Goal: Task Accomplishment & Management: Manage account settings

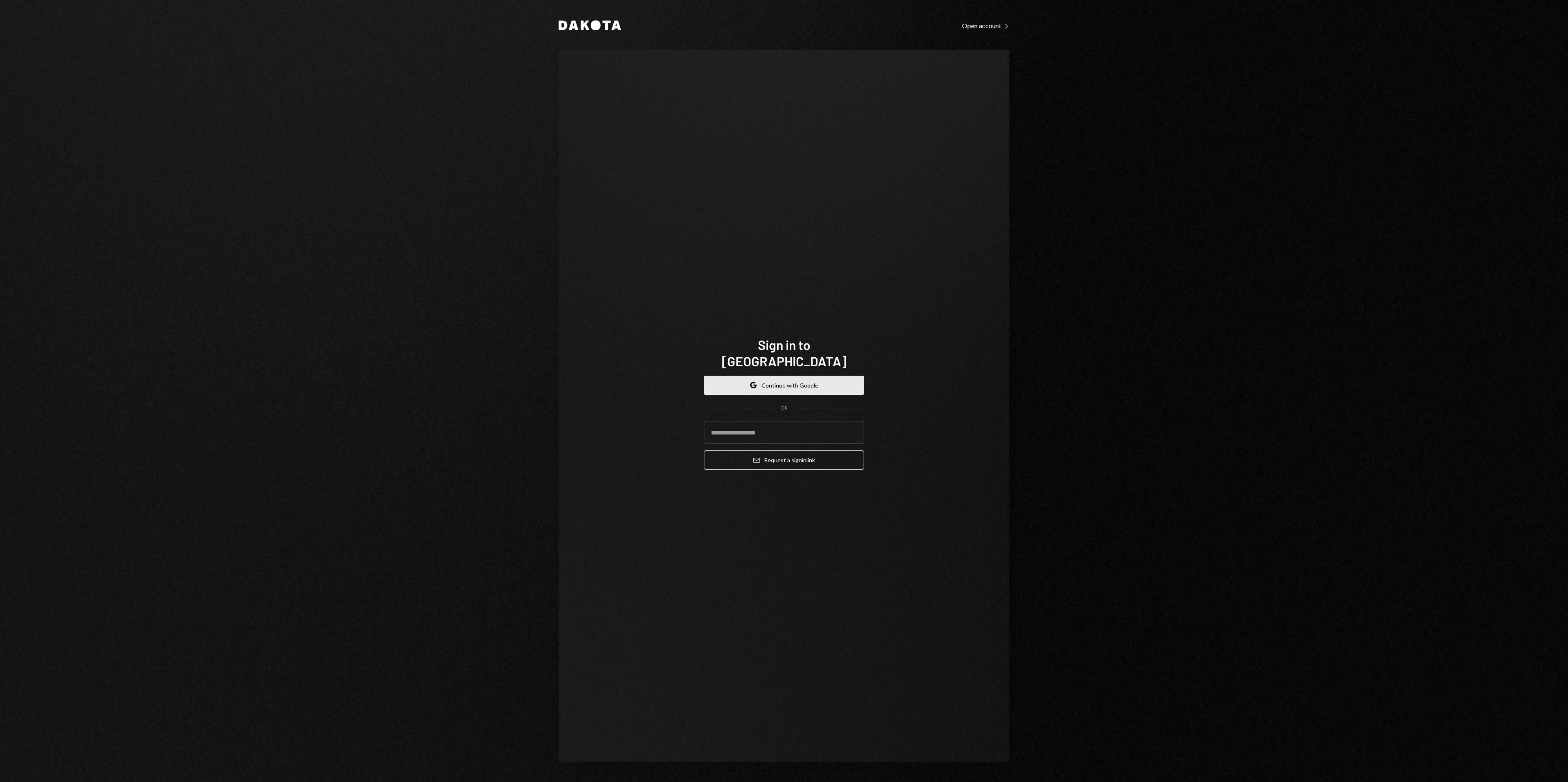
click at [843, 378] on button "Google Continue with Google" at bounding box center [784, 385] width 160 height 19
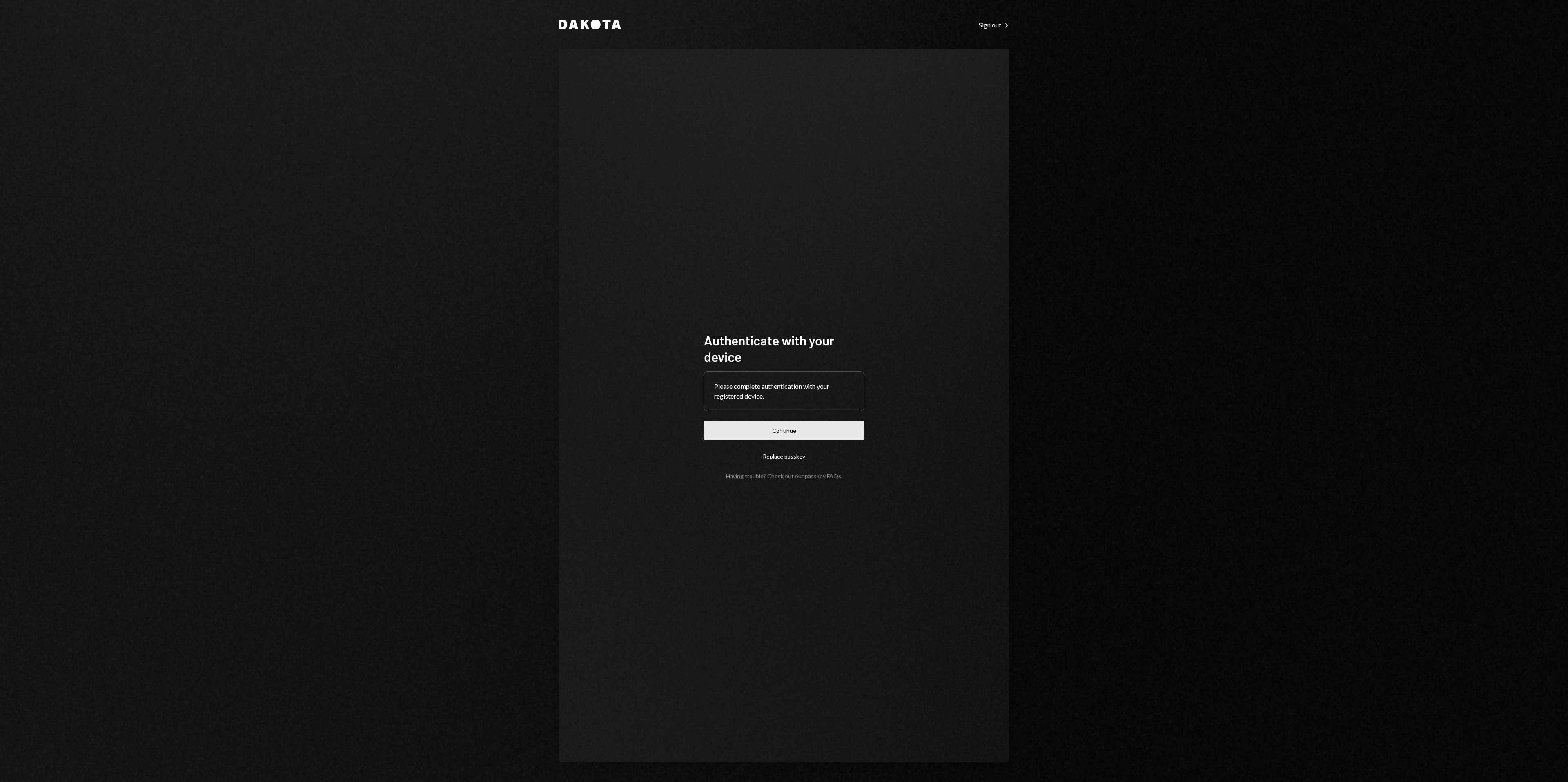
click at [837, 422] on button "Continue" at bounding box center [784, 431] width 160 height 19
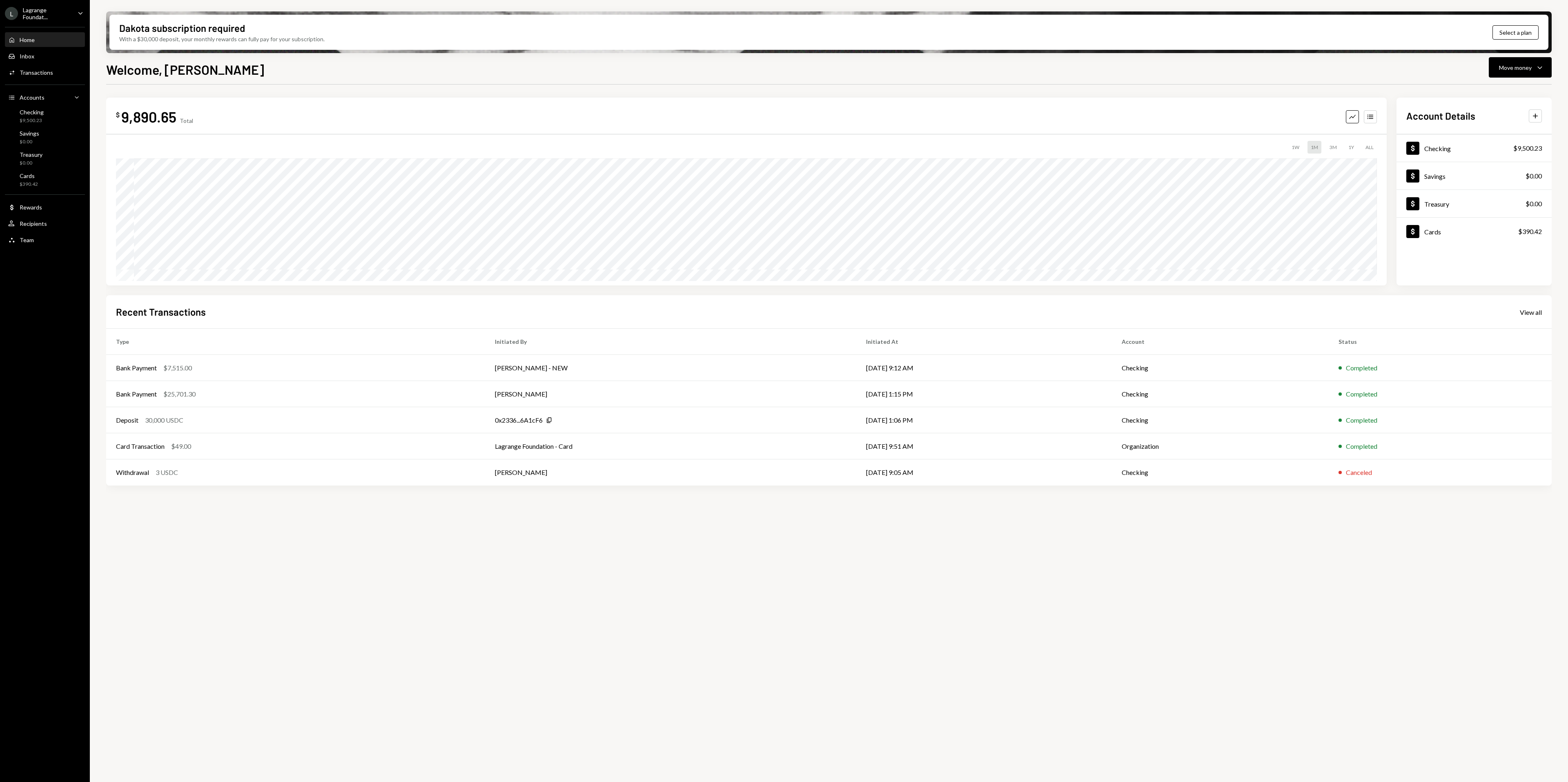
click at [61, 13] on div "Lagrange Foundat..." at bounding box center [47, 13] width 48 height 14
click at [51, 151] on div "E Eclipse Foundation" at bounding box center [57, 147] width 88 height 14
click at [54, 113] on div "Checking $1,732,281.35" at bounding box center [44, 115] width 74 height 15
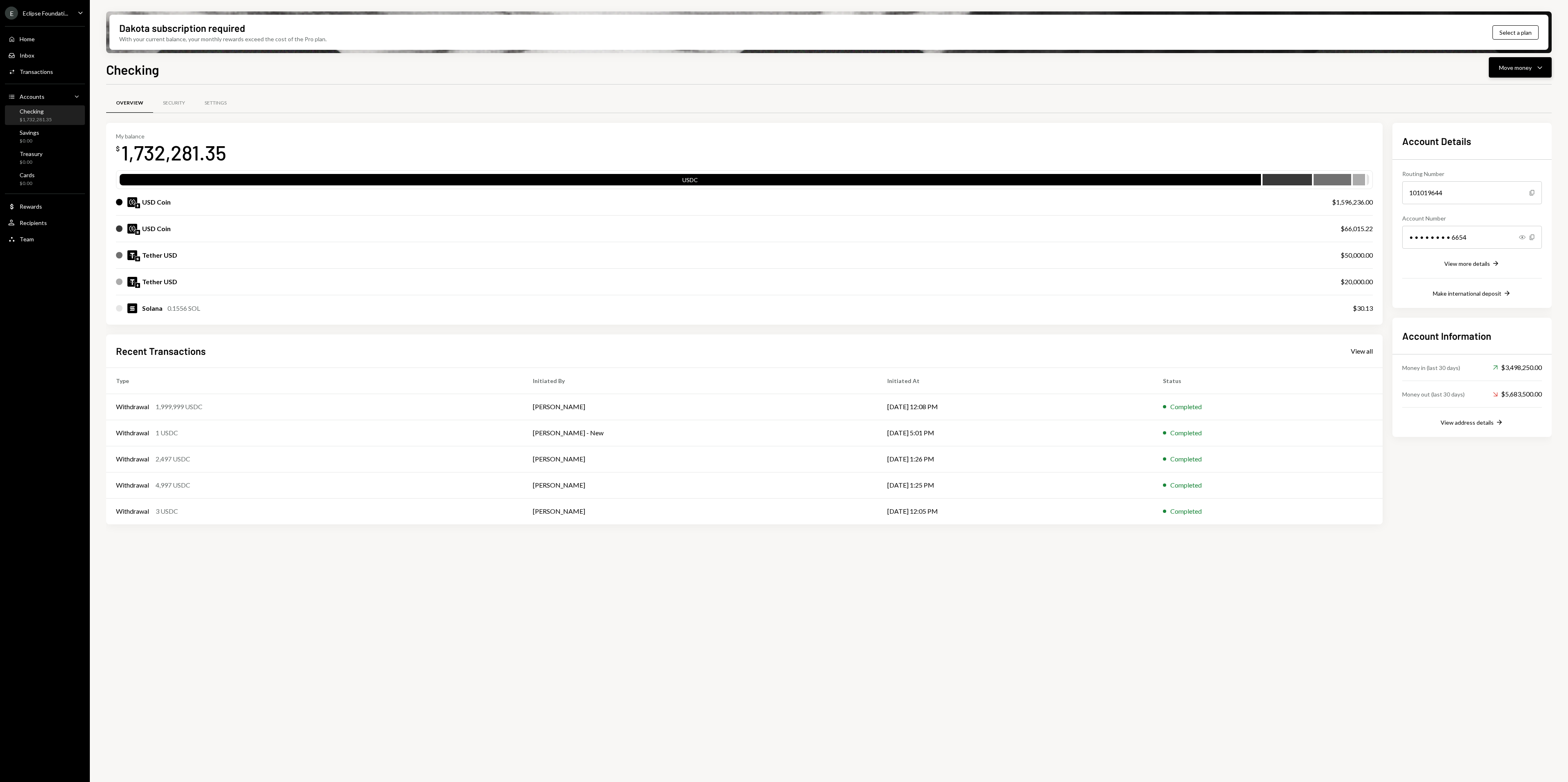
click at [1494, 74] on button "Move money Caret Down" at bounding box center [1520, 68] width 63 height 21
click at [1495, 125] on div "Deposit" at bounding box center [1514, 129] width 60 height 9
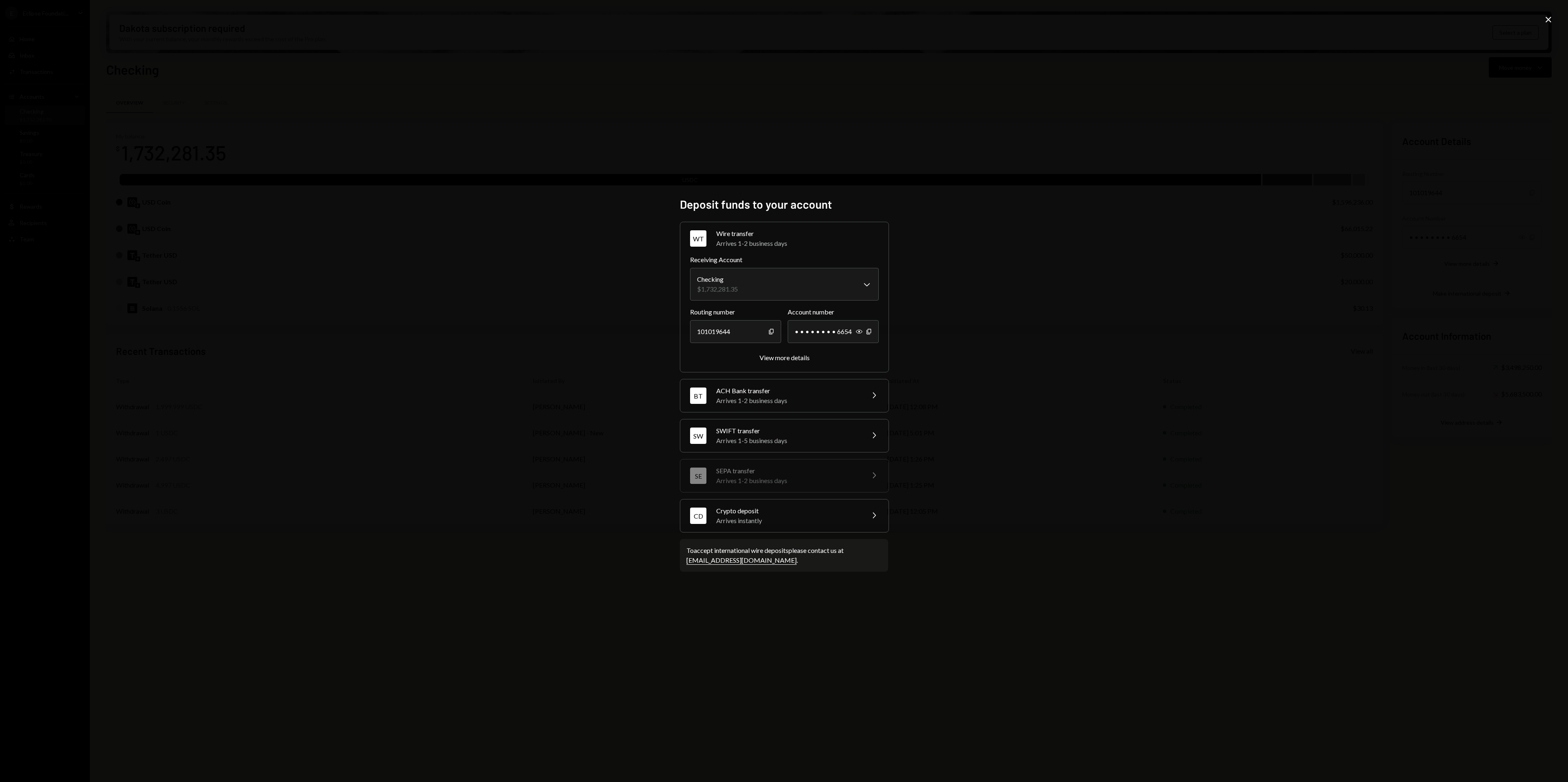
click at [757, 520] on div "Arrives instantly" at bounding box center [788, 520] width 143 height 10
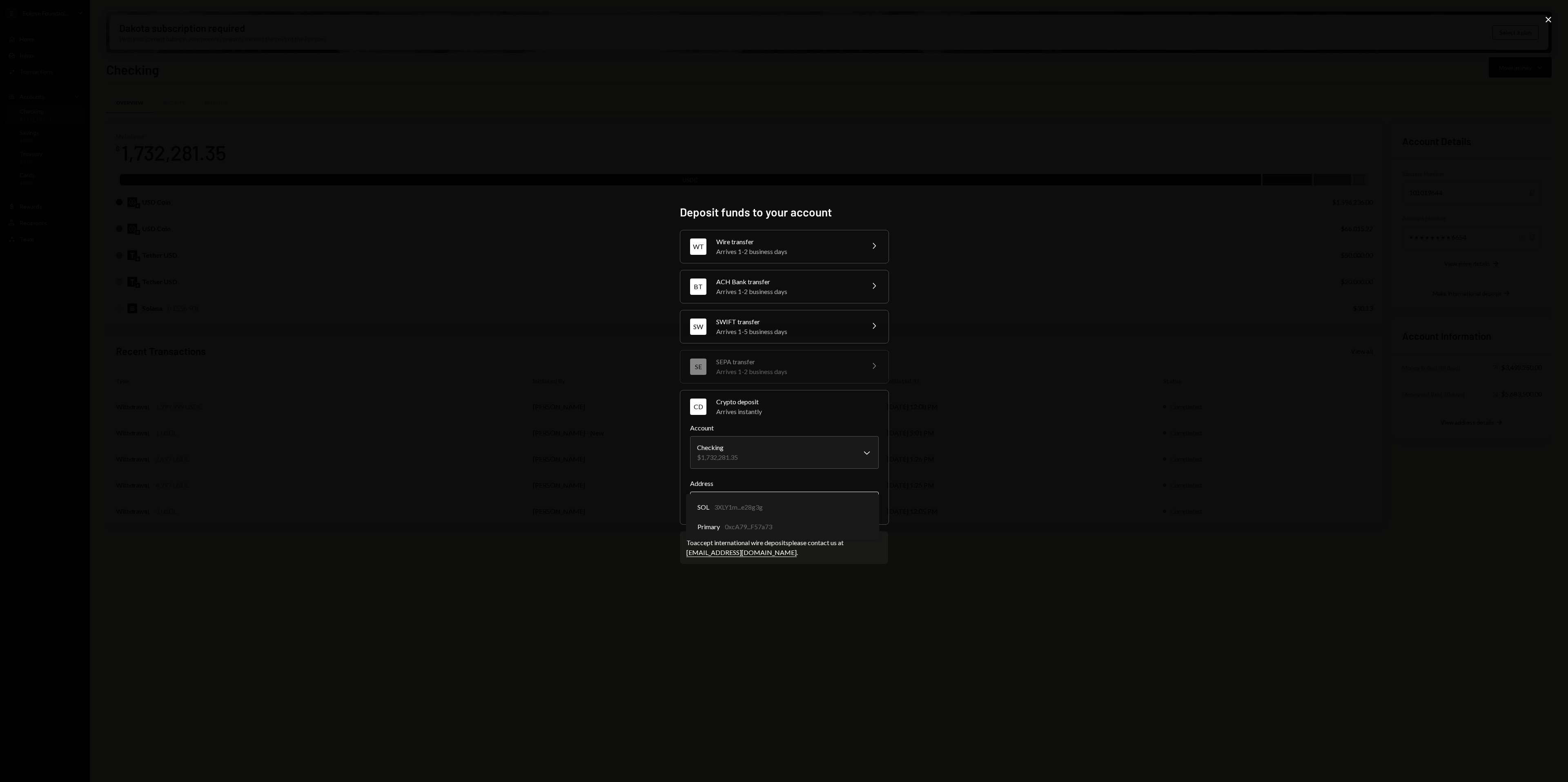
click at [749, 497] on body "E Eclipse Foundati... Caret Down Home Home Inbox Inbox Activities Transactions …" at bounding box center [784, 391] width 1568 height 782
select select "**********"
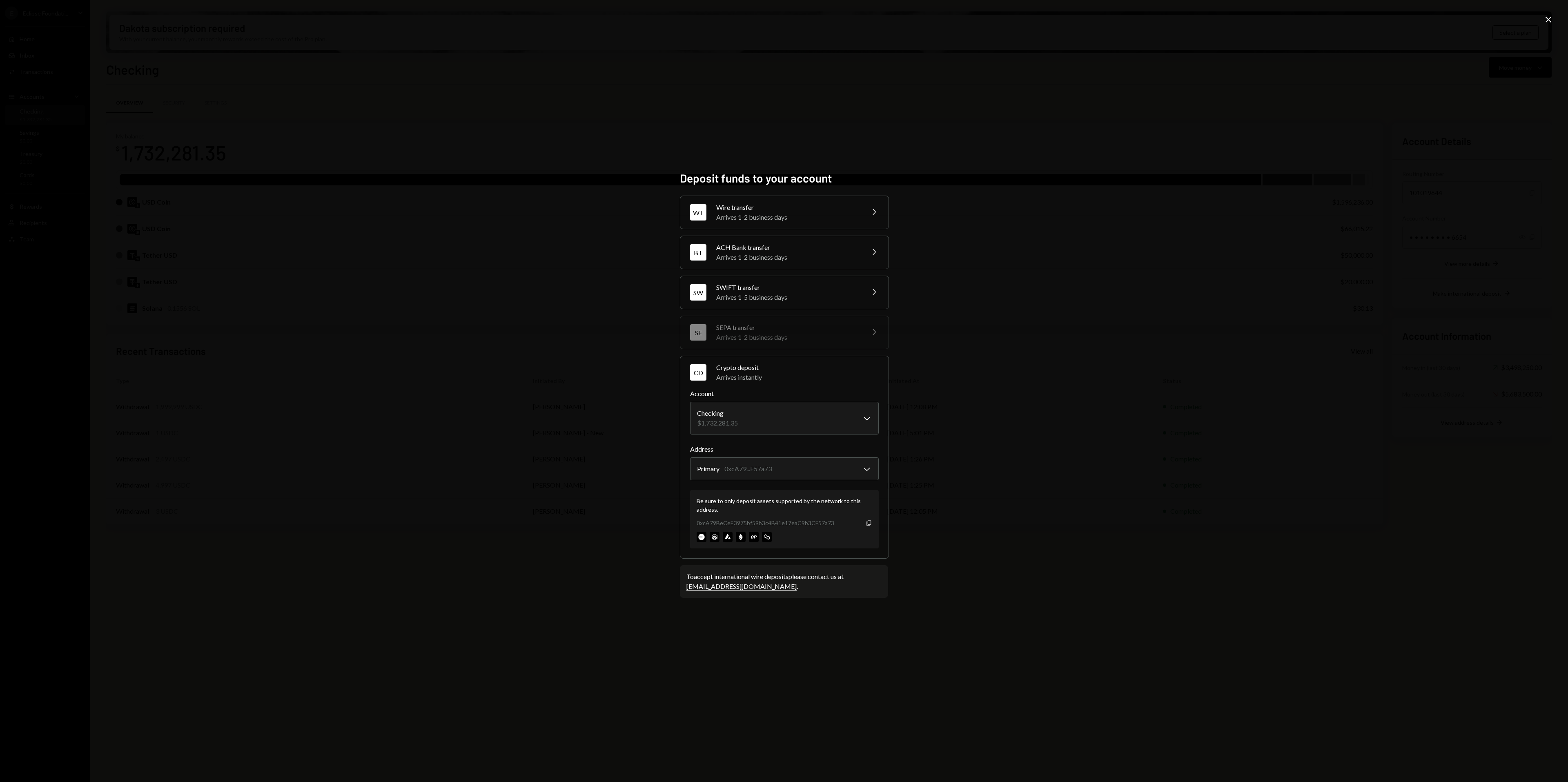
click at [867, 525] on icon "Copy" at bounding box center [869, 523] width 7 height 7
